Goal: Navigation & Orientation: Understand site structure

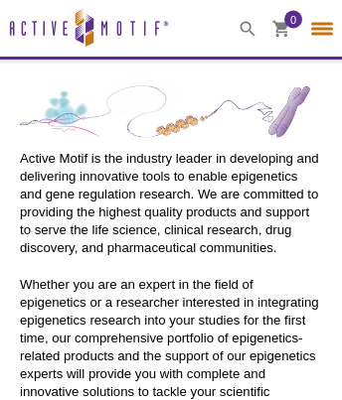
select select "[GEOGRAPHIC_DATA]"
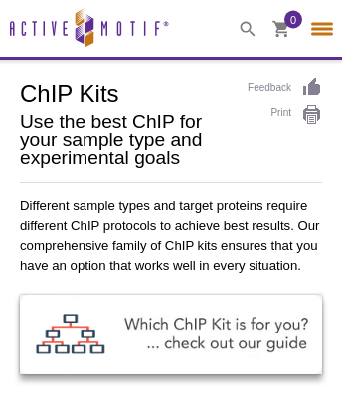
select select "[GEOGRAPHIC_DATA]"
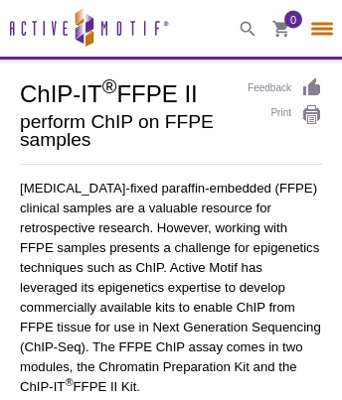
select select "[GEOGRAPHIC_DATA]"
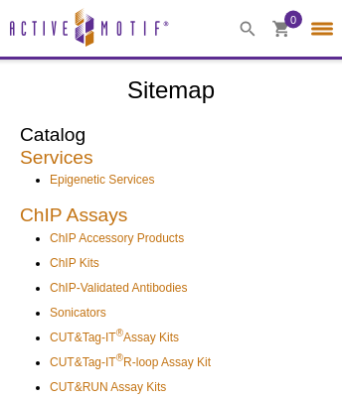
select select "[GEOGRAPHIC_DATA]"
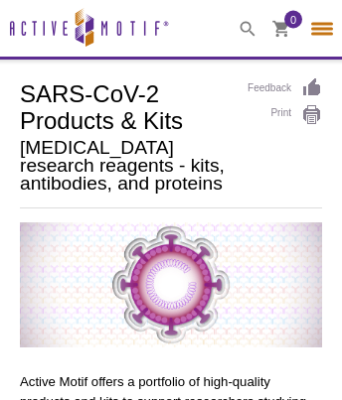
select select "[GEOGRAPHIC_DATA]"
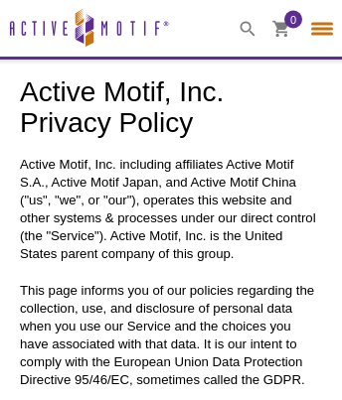
select select "[GEOGRAPHIC_DATA]"
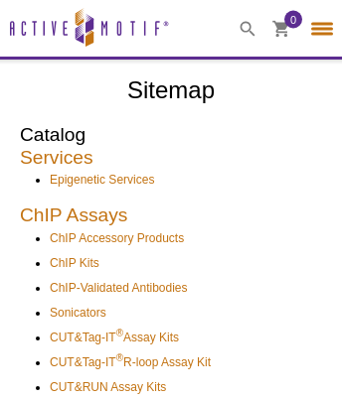
select select "[GEOGRAPHIC_DATA]"
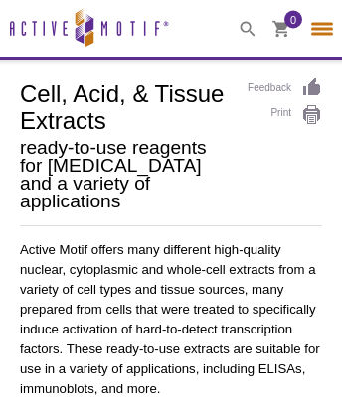
select select "[GEOGRAPHIC_DATA]"
